Goal: Task Accomplishment & Management: Manage account settings

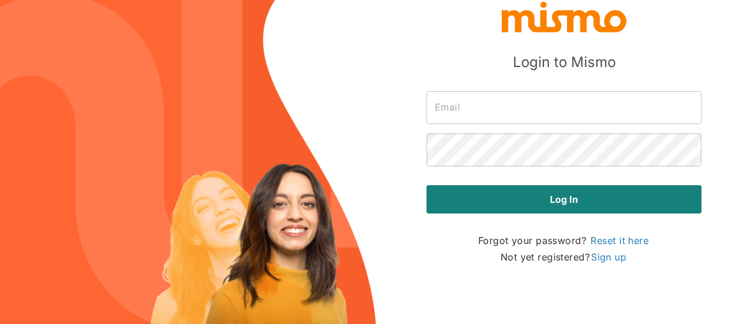
click at [471, 104] on input "text" at bounding box center [563, 107] width 275 height 33
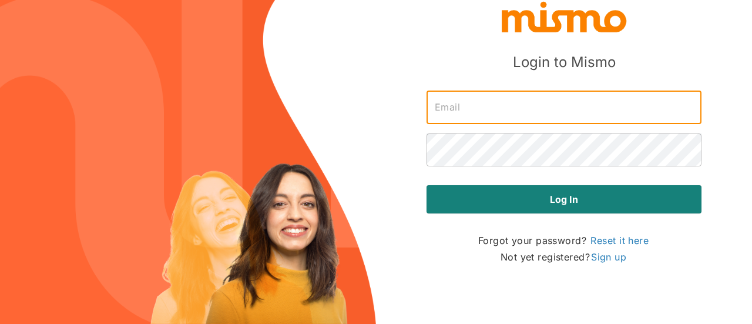
type input "[EMAIL_ADDRESS][DOMAIN_NAME]"
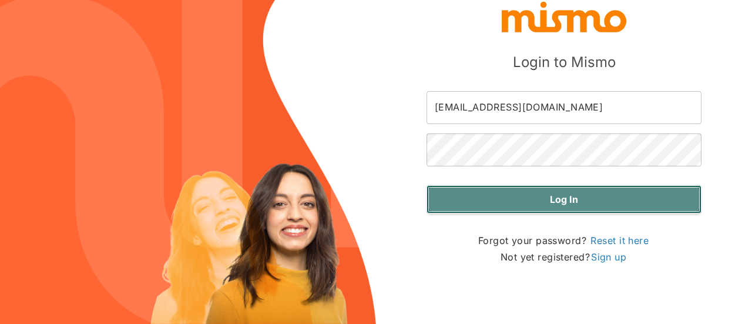
click at [538, 197] on button "Log in" at bounding box center [563, 199] width 275 height 28
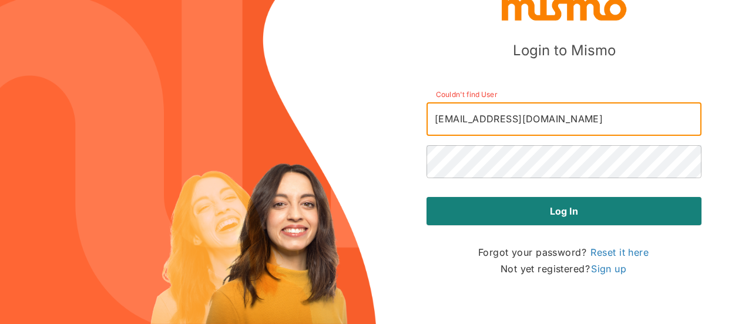
click at [462, 111] on input "[EMAIL_ADDRESS][DOMAIN_NAME]" at bounding box center [563, 119] width 275 height 33
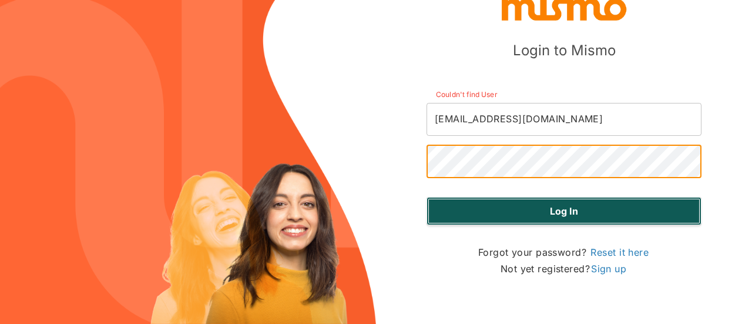
click at [512, 216] on button "Log in" at bounding box center [563, 211] width 275 height 28
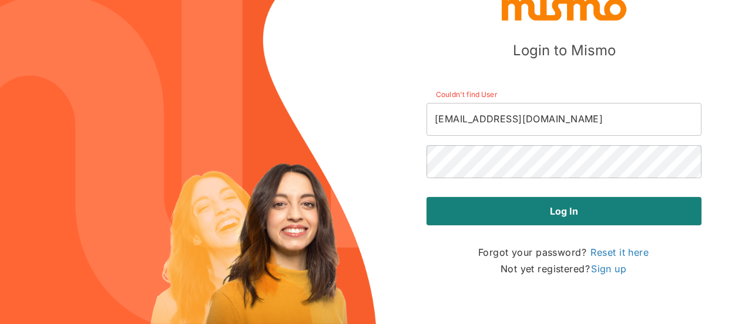
click at [575, 119] on input "[EMAIL_ADDRESS][DOMAIN_NAME]" at bounding box center [563, 119] width 275 height 33
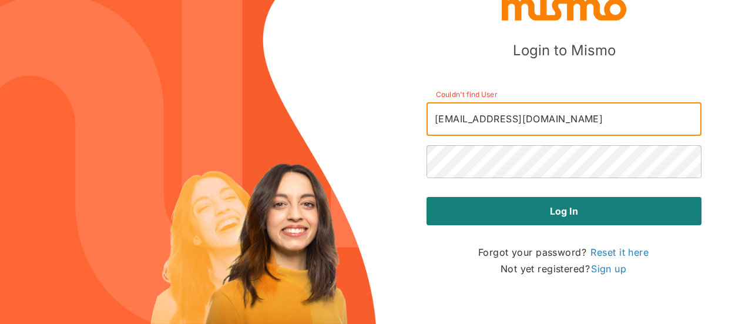
click at [608, 113] on input "[EMAIL_ADDRESS][DOMAIN_NAME]" at bounding box center [563, 119] width 275 height 33
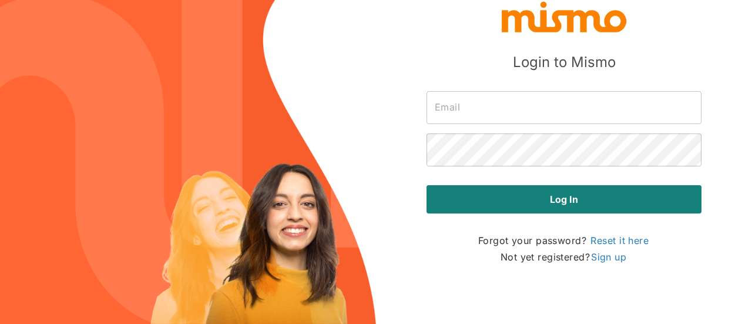
type input "[EMAIL_ADDRESS][DOMAIN_NAME]"
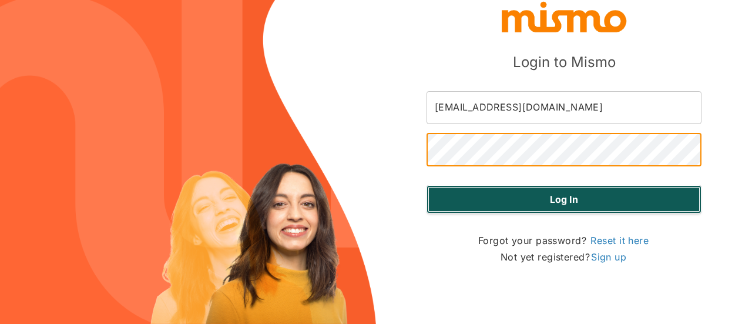
click at [661, 198] on button "Log in" at bounding box center [563, 199] width 275 height 28
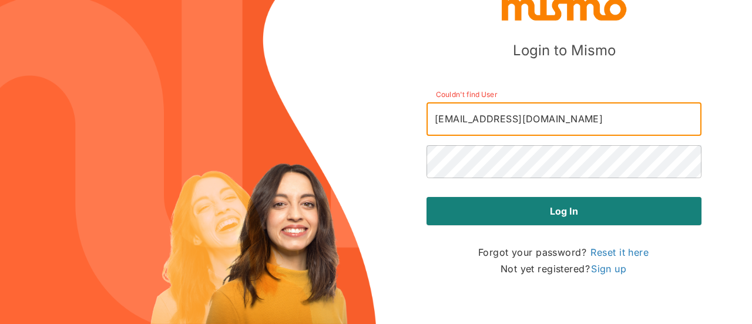
click at [576, 117] on input "[EMAIL_ADDRESS][DOMAIN_NAME]" at bounding box center [563, 119] width 275 height 33
